Goal: Task Accomplishment & Management: Complete application form

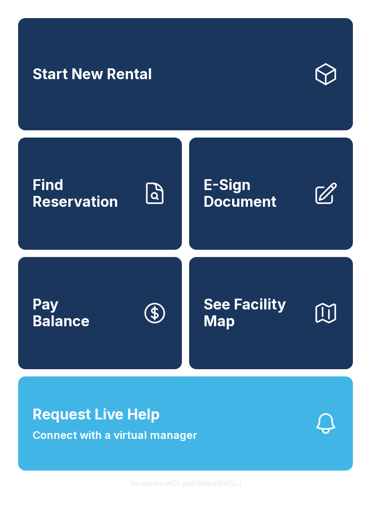
click at [197, 442] on button "Request Live Help Connect with a virtual manager" at bounding box center [185, 424] width 335 height 94
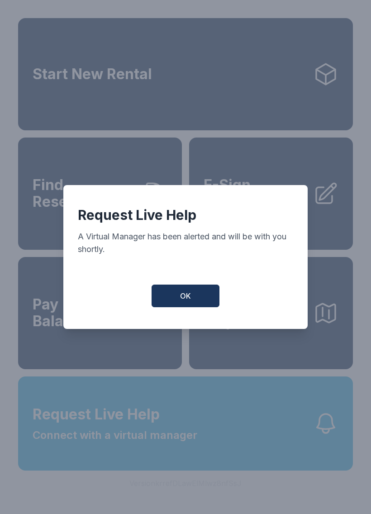
click at [201, 306] on button "OK" at bounding box center [186, 296] width 68 height 23
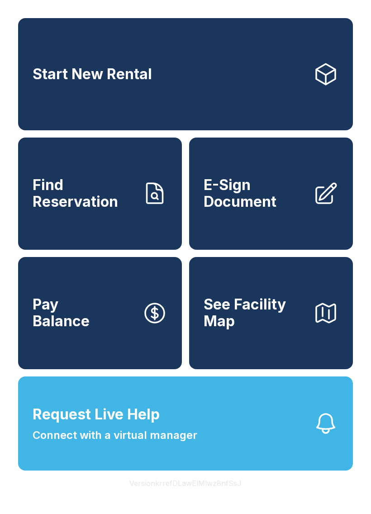
click at [102, 202] on span "Find Reservation" at bounding box center [84, 193] width 102 height 33
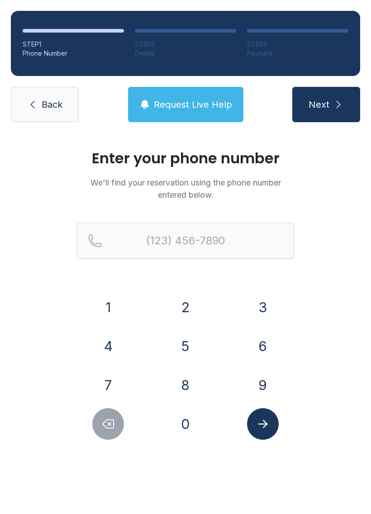
click at [267, 389] on button "9" at bounding box center [263, 385] width 32 height 32
click at [103, 301] on button "1" at bounding box center [108, 307] width 32 height 32
click at [172, 304] on button "2" at bounding box center [186, 307] width 32 height 32
click at [189, 306] on button "2" at bounding box center [186, 307] width 32 height 32
click at [189, 305] on button "2" at bounding box center [186, 307] width 32 height 32
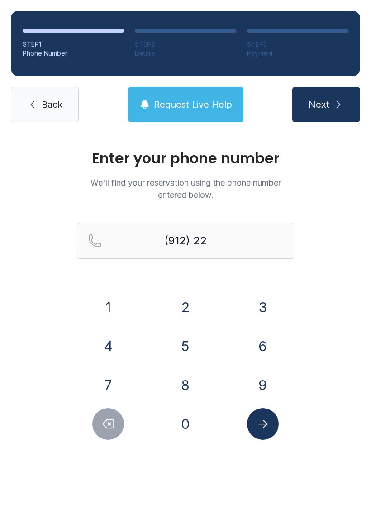
click at [110, 348] on button "4" at bounding box center [108, 346] width 32 height 32
click at [99, 311] on button "1" at bounding box center [108, 307] width 32 height 32
click at [173, 303] on button "2" at bounding box center [186, 307] width 32 height 32
click at [110, 301] on button "1" at bounding box center [108, 307] width 32 height 32
click at [263, 347] on button "6" at bounding box center [263, 346] width 32 height 32
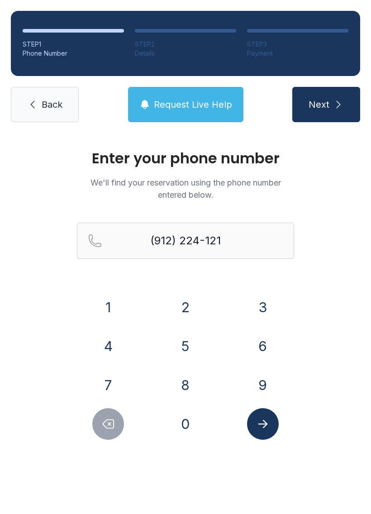
type input "[PHONE_NUMBER]"
click at [267, 423] on icon "Submit lookup form" at bounding box center [263, 424] width 14 height 14
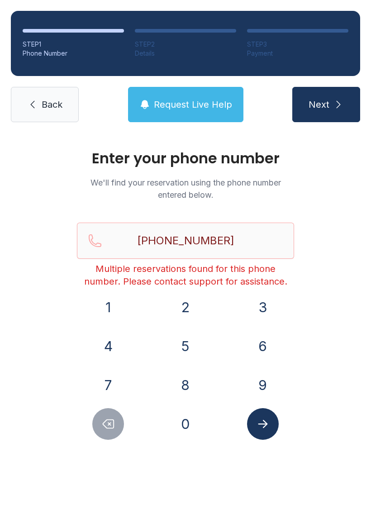
click at [57, 113] on link "Back" at bounding box center [45, 104] width 68 height 35
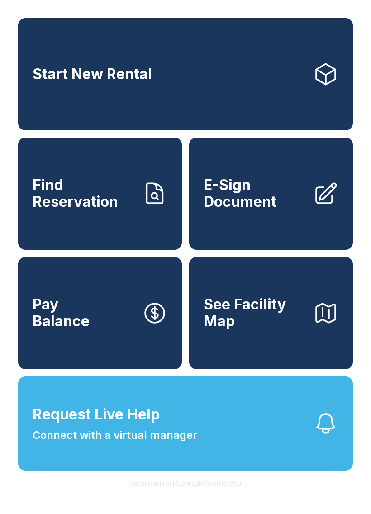
click at [103, 195] on span "Find Reservation" at bounding box center [84, 193] width 102 height 33
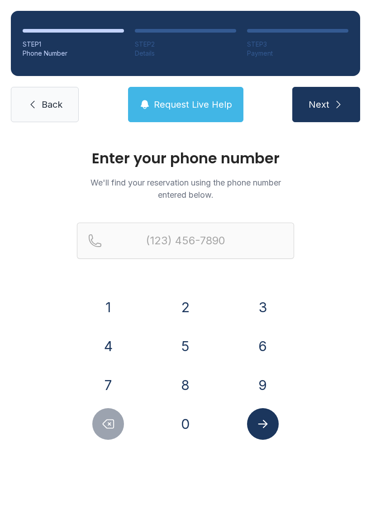
click at [269, 381] on button "9" at bounding box center [263, 385] width 32 height 32
click at [115, 296] on button "1" at bounding box center [108, 307] width 32 height 32
click at [191, 298] on button "2" at bounding box center [186, 307] width 32 height 32
click at [113, 336] on button "4" at bounding box center [108, 346] width 32 height 32
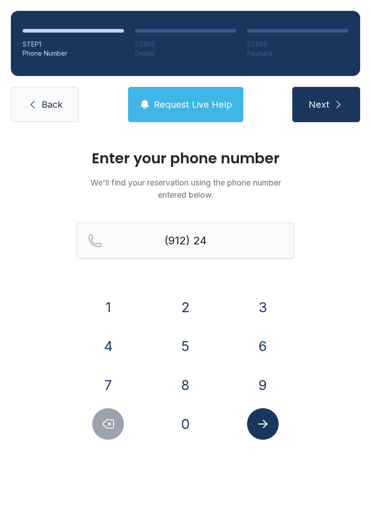
click at [111, 301] on button "1" at bounding box center [108, 307] width 32 height 32
click at [173, 298] on button "2" at bounding box center [186, 307] width 32 height 32
click at [108, 294] on button "1" at bounding box center [108, 307] width 32 height 32
click at [113, 426] on icon "Delete number" at bounding box center [108, 424] width 14 height 14
click at [113, 425] on icon "Delete number" at bounding box center [108, 424] width 14 height 14
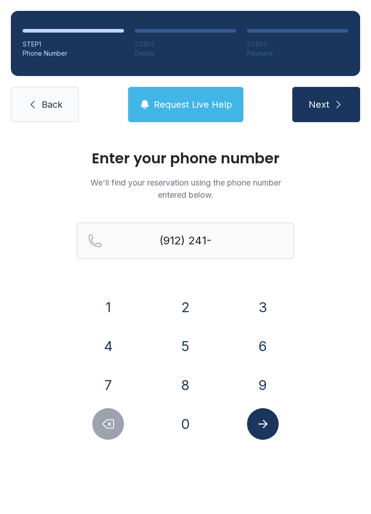
click at [116, 425] on button "Delete number" at bounding box center [108, 424] width 32 height 32
click at [191, 306] on button "2" at bounding box center [186, 307] width 32 height 32
click at [115, 341] on button "4" at bounding box center [108, 346] width 32 height 32
click at [104, 299] on button "1" at bounding box center [108, 307] width 32 height 32
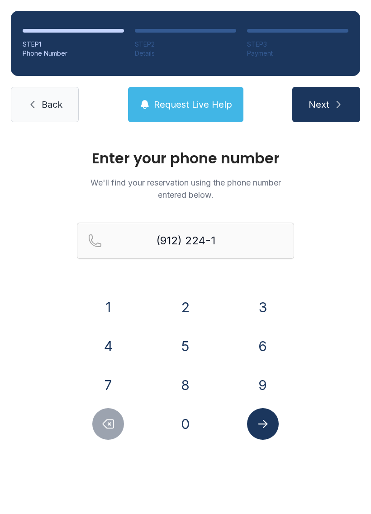
click at [185, 301] on button "2" at bounding box center [186, 307] width 32 height 32
click at [104, 298] on button "1" at bounding box center [108, 307] width 32 height 32
click at [261, 346] on button "6" at bounding box center [263, 346] width 32 height 32
type input "[PHONE_NUMBER]"
click at [267, 425] on icon "Submit lookup form" at bounding box center [263, 424] width 14 height 14
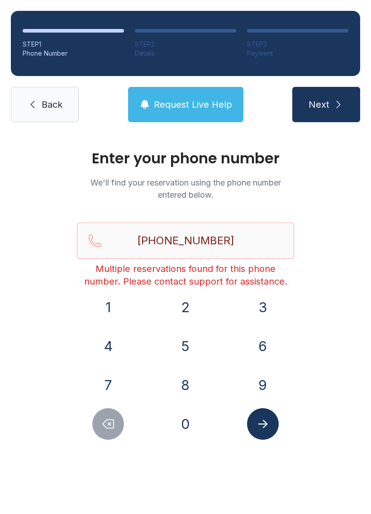
click at [47, 121] on link "Back" at bounding box center [45, 104] width 68 height 35
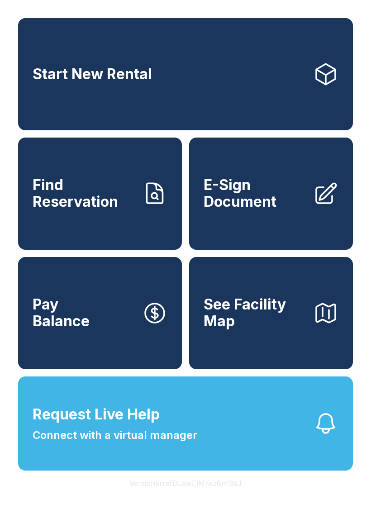
click at [259, 194] on span "E-Sign Document" at bounding box center [255, 193] width 102 height 33
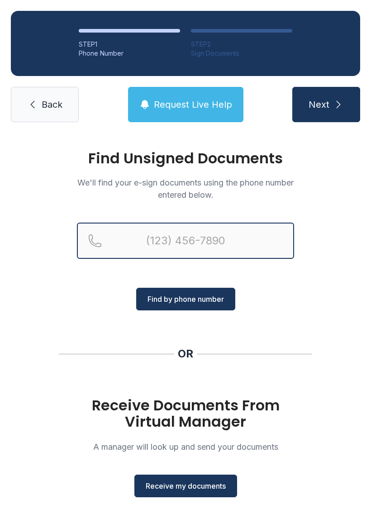
click at [224, 237] on input "Reservation phone number" at bounding box center [185, 241] width 217 height 36
type input "[PHONE_NUMBER]"
click at [326, 105] on button "Next" at bounding box center [326, 104] width 68 height 35
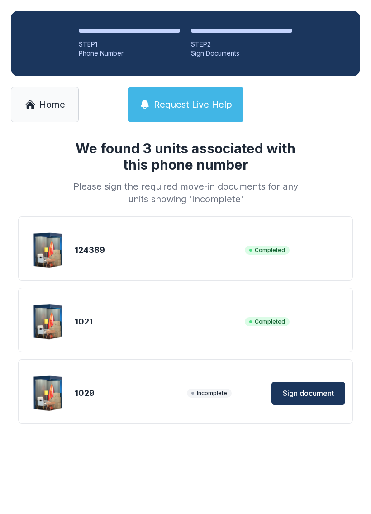
click at [313, 390] on span "Sign document" at bounding box center [308, 393] width 51 height 11
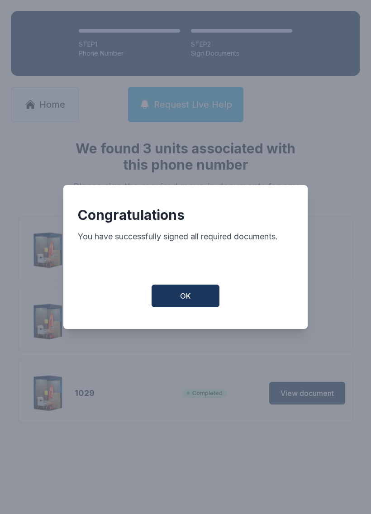
click at [198, 298] on button "OK" at bounding box center [186, 296] width 68 height 23
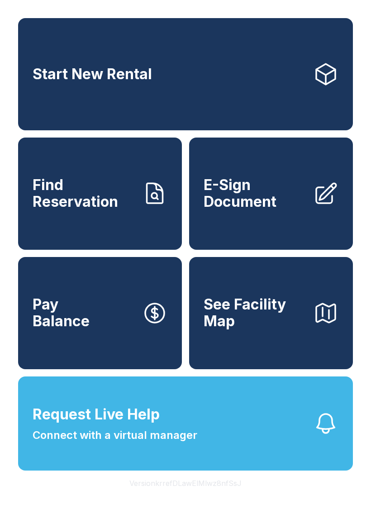
click at [251, 208] on span "E-Sign Document" at bounding box center [255, 193] width 102 height 33
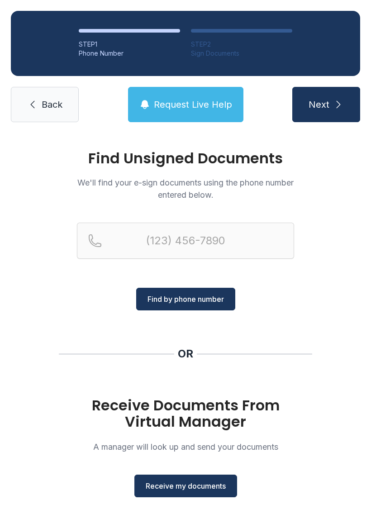
click at [196, 473] on div "Receive Documents From Virtual Manager A manager will look up and send your doc…" at bounding box center [185, 447] width 217 height 100
click at [200, 485] on span "Receive my documents" at bounding box center [186, 486] width 80 height 11
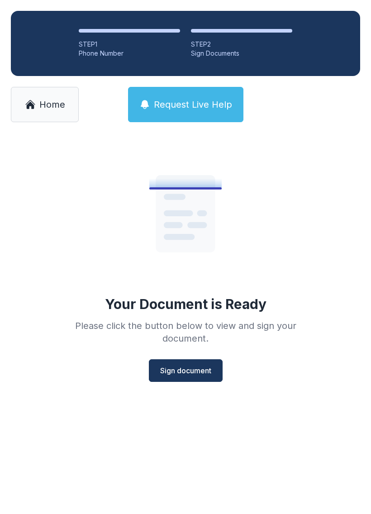
click at [196, 367] on span "Sign document" at bounding box center [185, 370] width 51 height 11
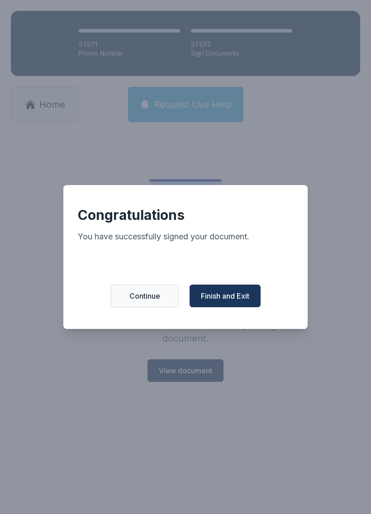
click at [233, 301] on span "Finish and Exit" at bounding box center [225, 296] width 48 height 11
